Goal: Information Seeking & Learning: Learn about a topic

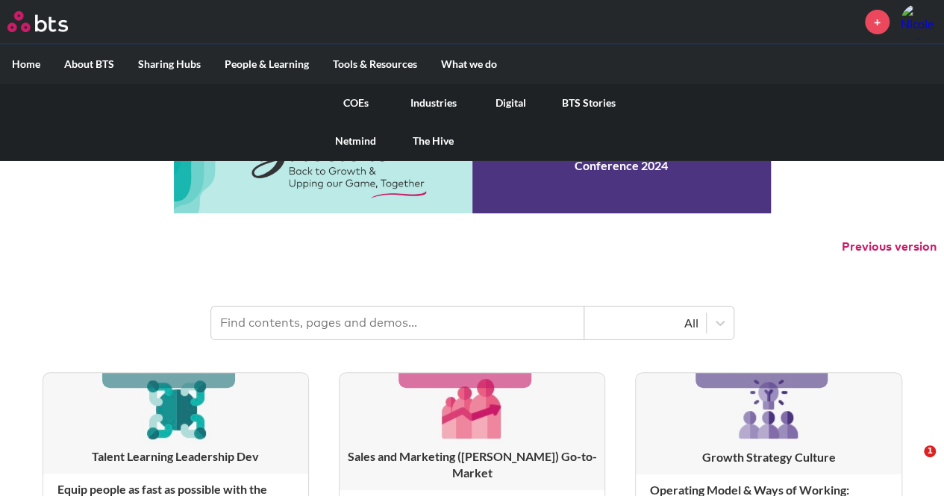
click at [349, 100] on link "COEs" at bounding box center [356, 103] width 78 height 39
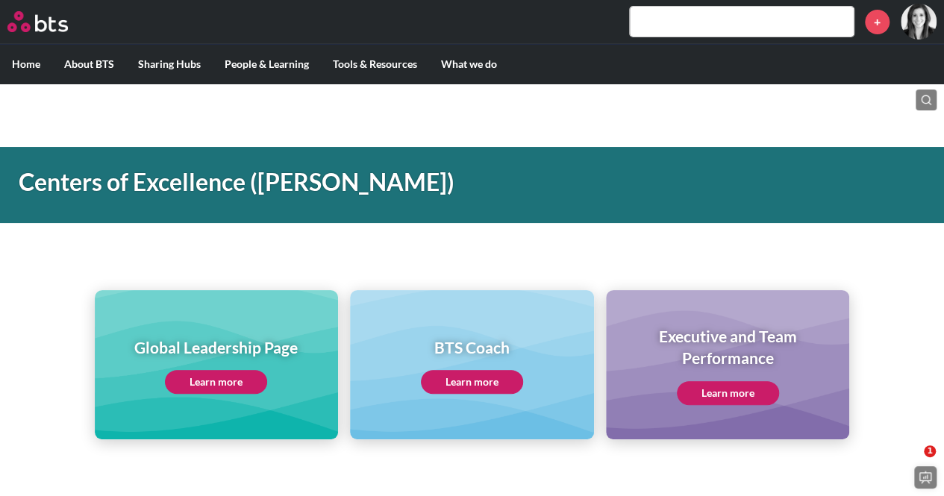
click at [208, 390] on link "Learn more" at bounding box center [216, 382] width 102 height 24
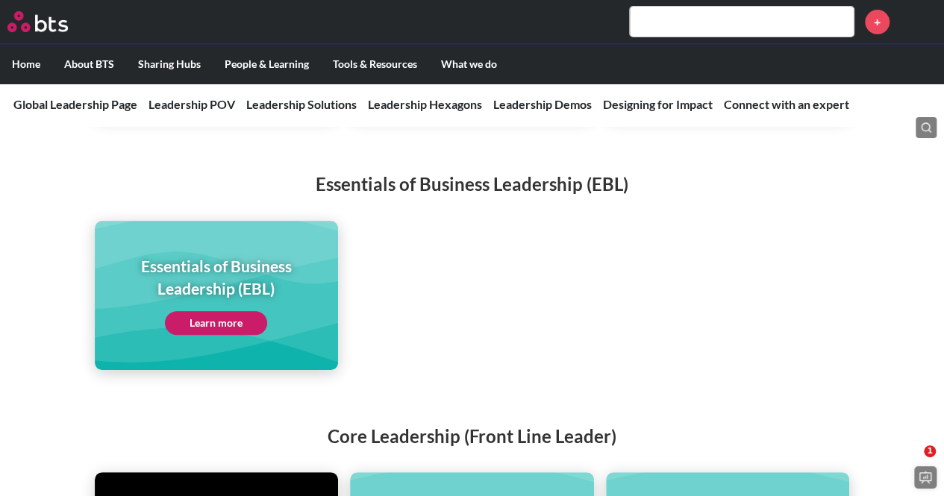
scroll to position [2985, 0]
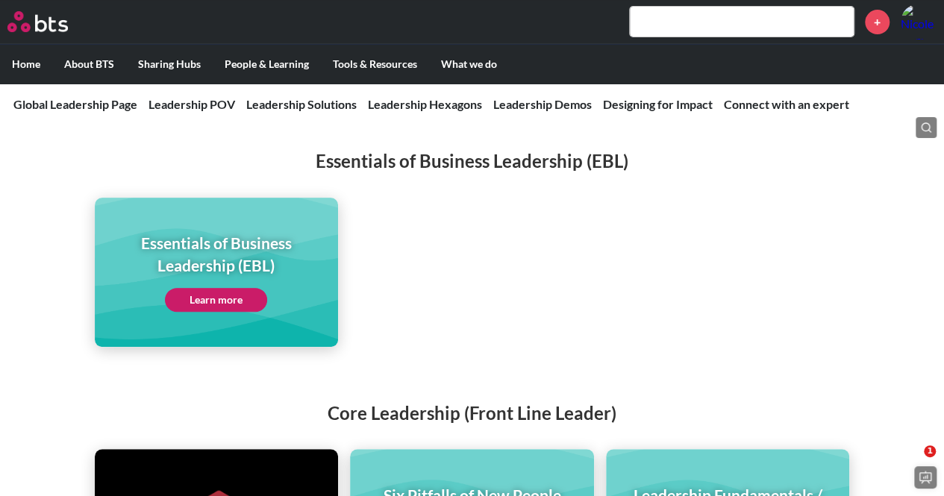
click at [216, 294] on link "Learn more" at bounding box center [216, 300] width 102 height 24
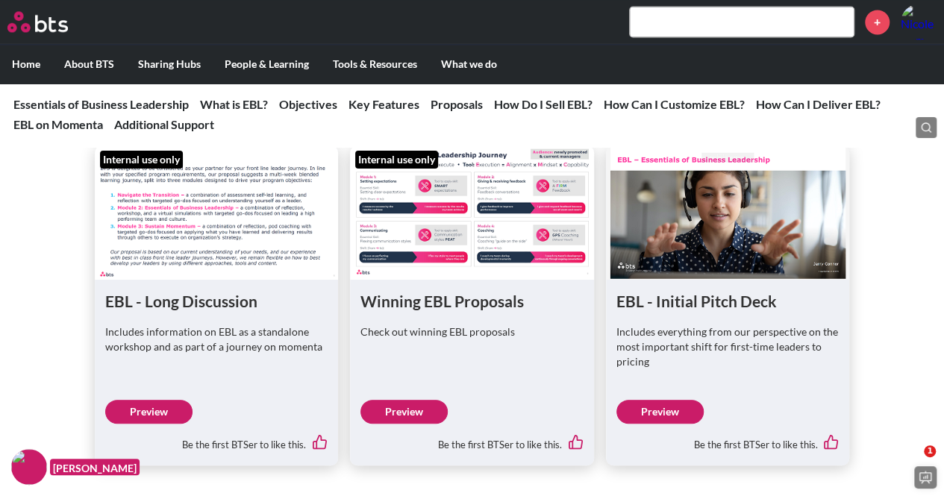
scroll to position [4179, 0]
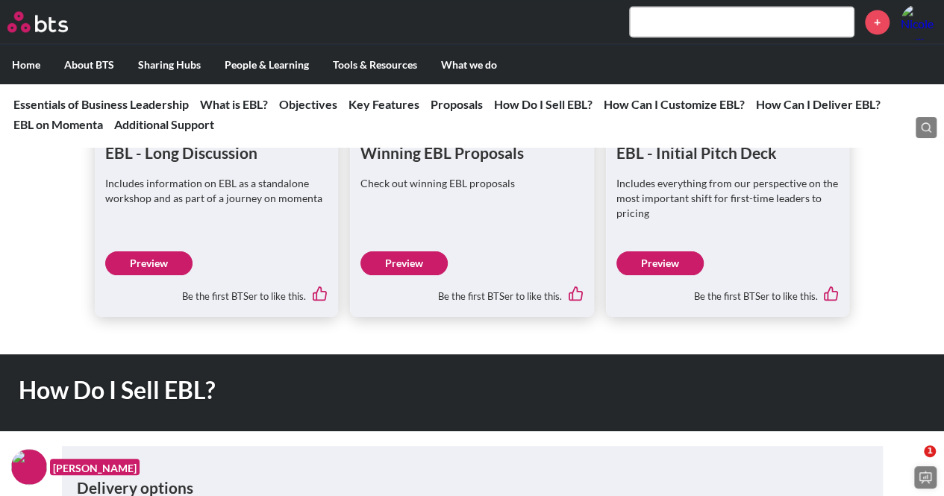
click at [140, 259] on link "Preview" at bounding box center [148, 263] width 87 height 24
click at [672, 262] on link "Preview" at bounding box center [659, 263] width 87 height 24
